Goal: Use online tool/utility: Use online tool/utility

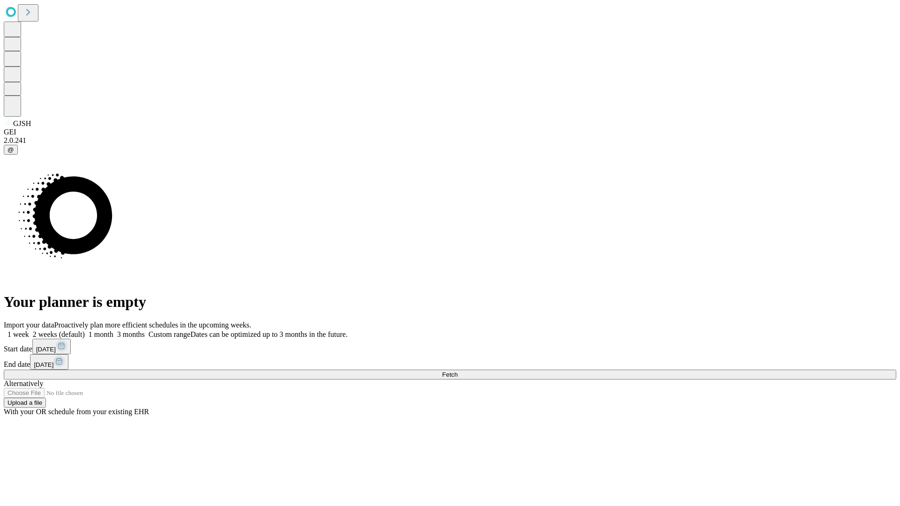
click at [113, 330] on label "1 month" at bounding box center [99, 334] width 29 height 8
click at [457, 371] on span "Fetch" at bounding box center [449, 374] width 15 height 7
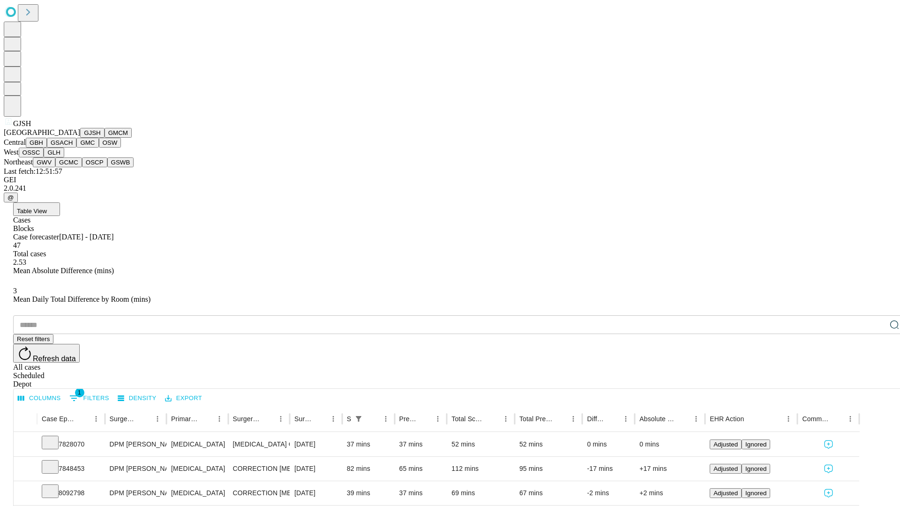
click at [105, 138] on button "GMCM" at bounding box center [118, 133] width 27 height 10
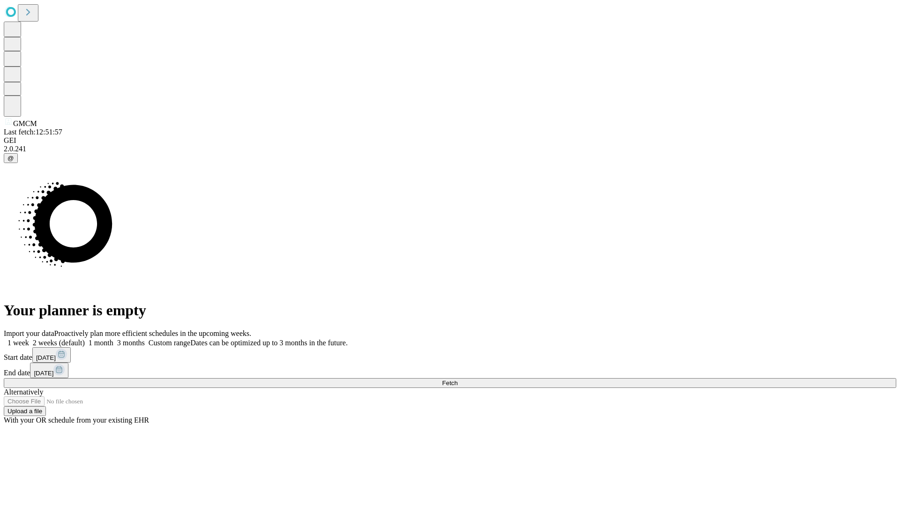
click at [113, 339] on label "1 month" at bounding box center [99, 343] width 29 height 8
click at [457, 380] on span "Fetch" at bounding box center [449, 383] width 15 height 7
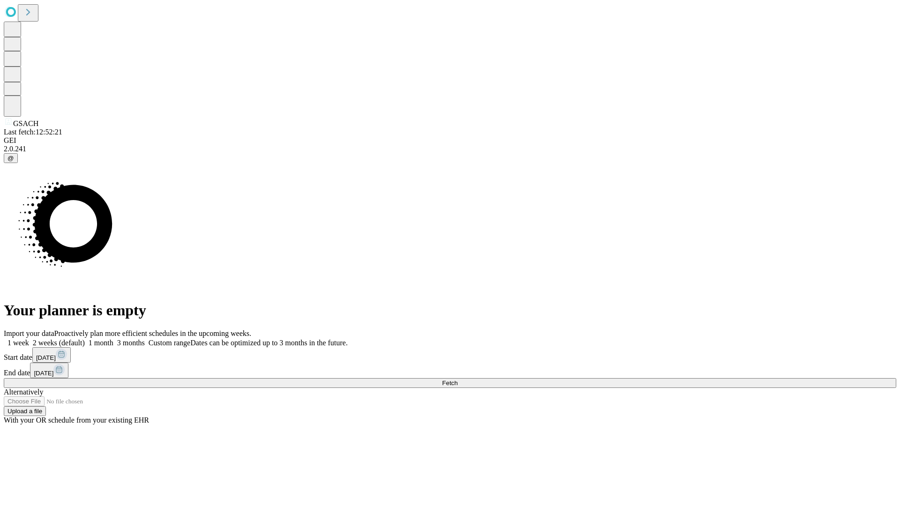
click at [113, 339] on label "1 month" at bounding box center [99, 343] width 29 height 8
click at [457, 380] on span "Fetch" at bounding box center [449, 383] width 15 height 7
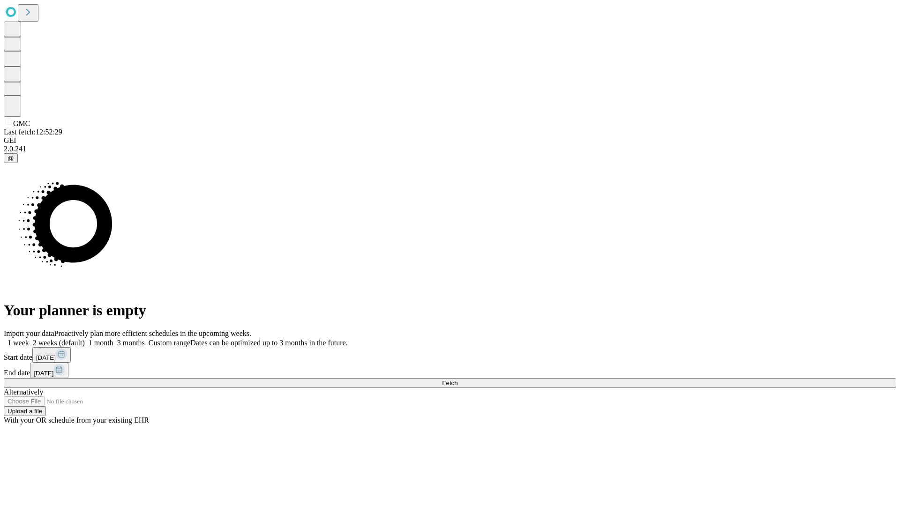
click at [113, 339] on label "1 month" at bounding box center [99, 343] width 29 height 8
click at [457, 380] on span "Fetch" at bounding box center [449, 383] width 15 height 7
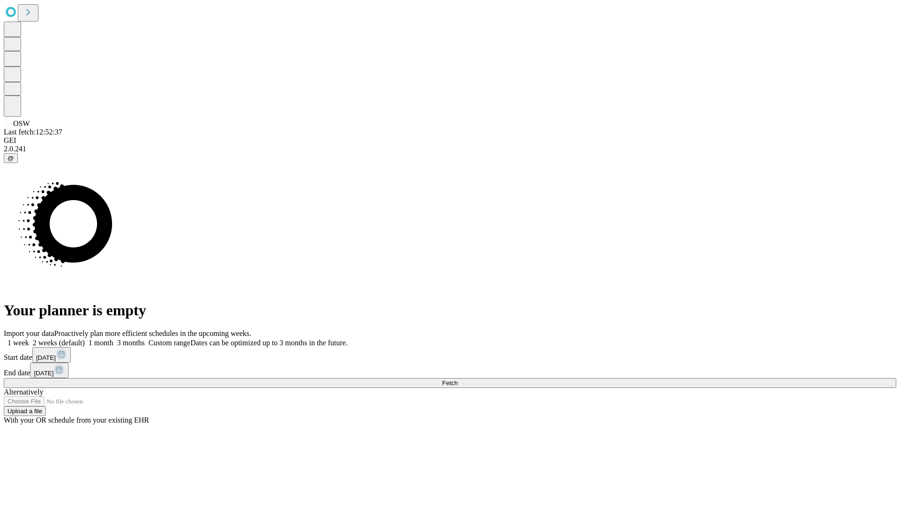
click at [457, 380] on span "Fetch" at bounding box center [449, 383] width 15 height 7
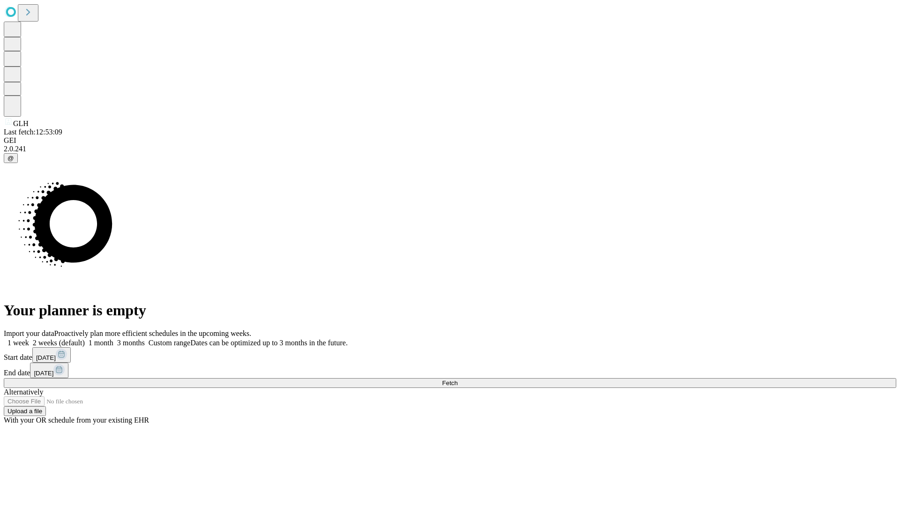
click at [113, 339] on label "1 month" at bounding box center [99, 343] width 29 height 8
click at [457, 380] on span "Fetch" at bounding box center [449, 383] width 15 height 7
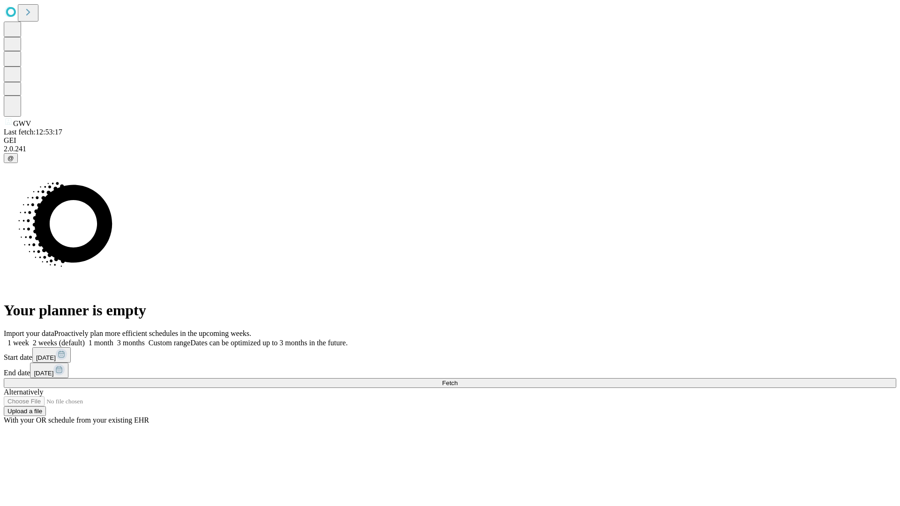
click at [457, 380] on span "Fetch" at bounding box center [449, 383] width 15 height 7
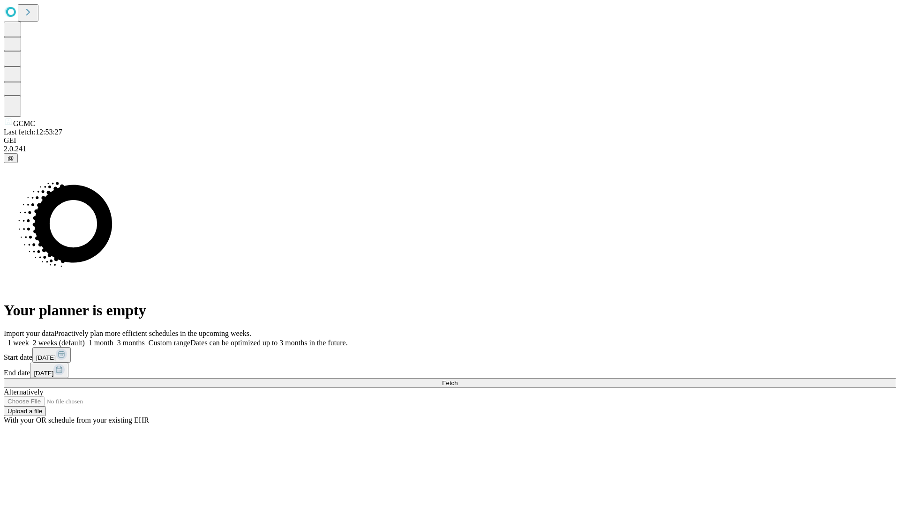
click at [113, 339] on label "1 month" at bounding box center [99, 343] width 29 height 8
click at [457, 380] on span "Fetch" at bounding box center [449, 383] width 15 height 7
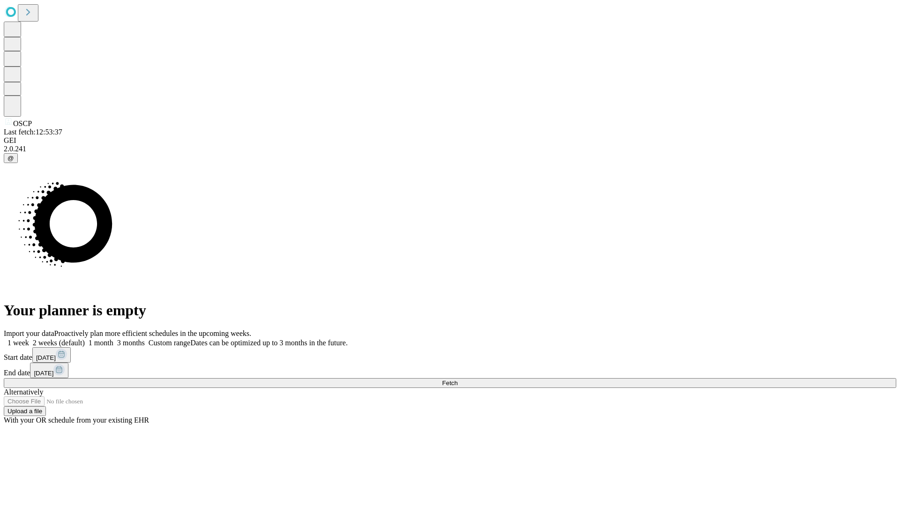
click at [113, 339] on label "1 month" at bounding box center [99, 343] width 29 height 8
click at [457, 380] on span "Fetch" at bounding box center [449, 383] width 15 height 7
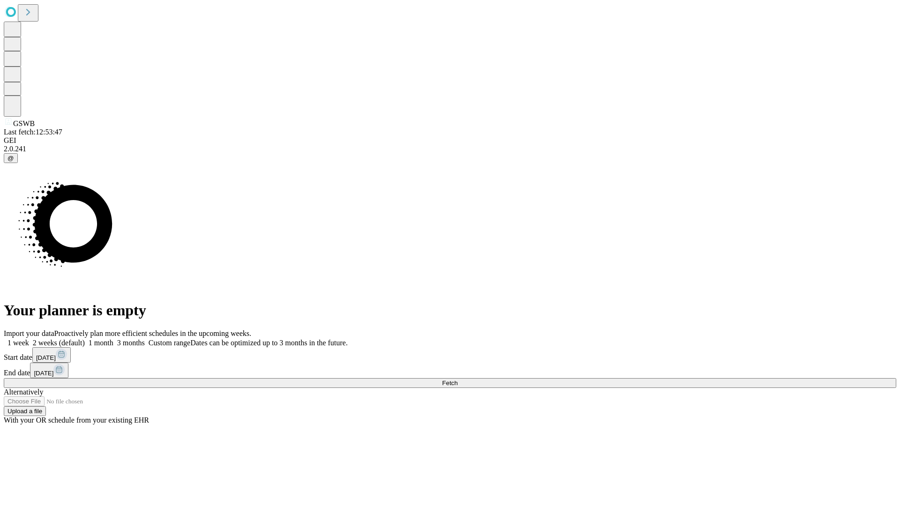
click at [113, 339] on label "1 month" at bounding box center [99, 343] width 29 height 8
click at [457, 380] on span "Fetch" at bounding box center [449, 383] width 15 height 7
